Goal: Navigation & Orientation: Find specific page/section

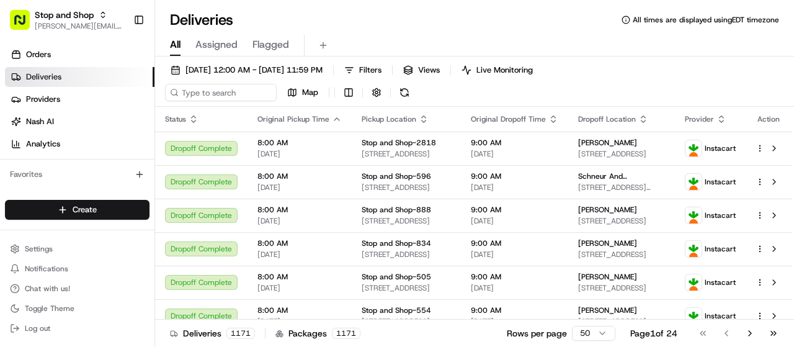
click at [50, 70] on link "Deliveries" at bounding box center [80, 77] width 150 height 20
click at [60, 55] on link "Orders" at bounding box center [80, 55] width 150 height 20
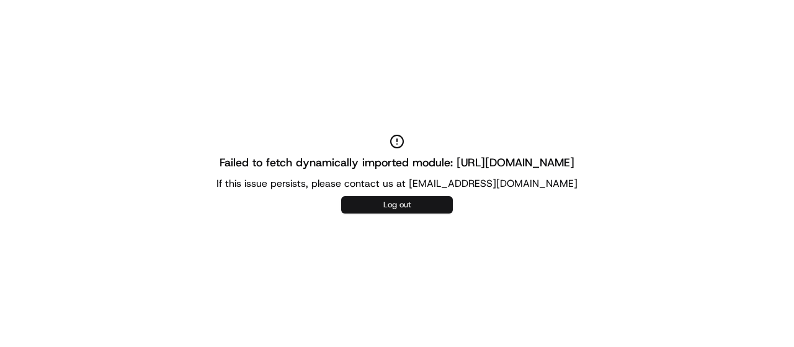
click at [403, 210] on button "Log out" at bounding box center [397, 204] width 112 height 17
